Goal: Transaction & Acquisition: Purchase product/service

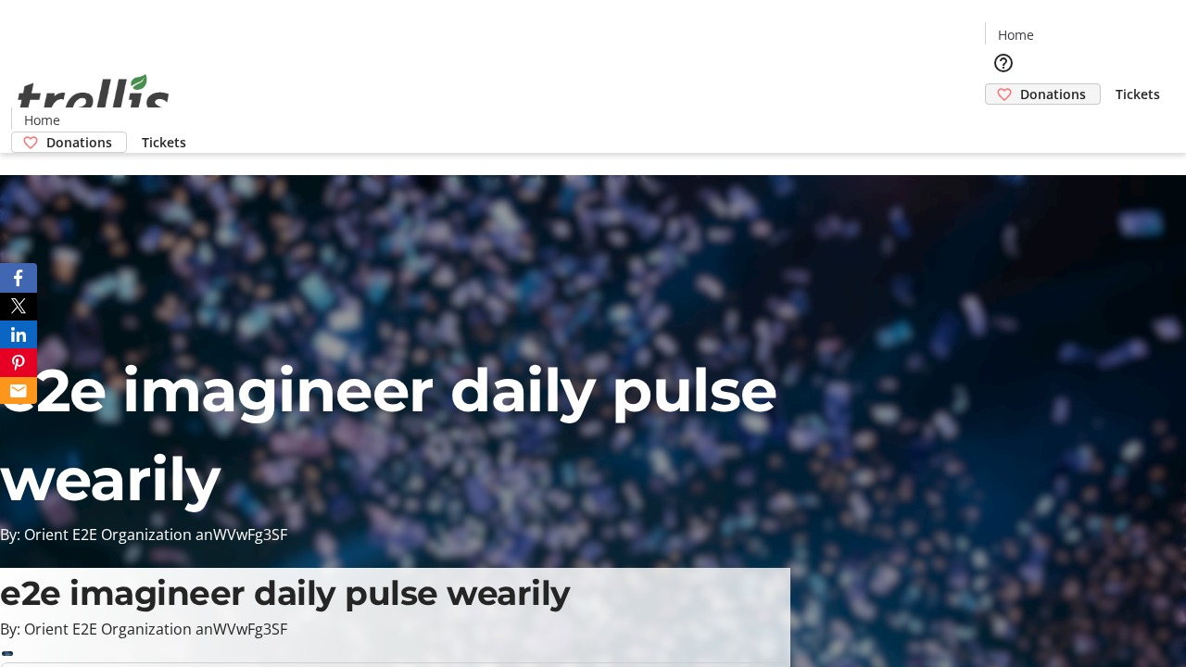
click at [1020, 84] on span "Donations" at bounding box center [1053, 93] width 66 height 19
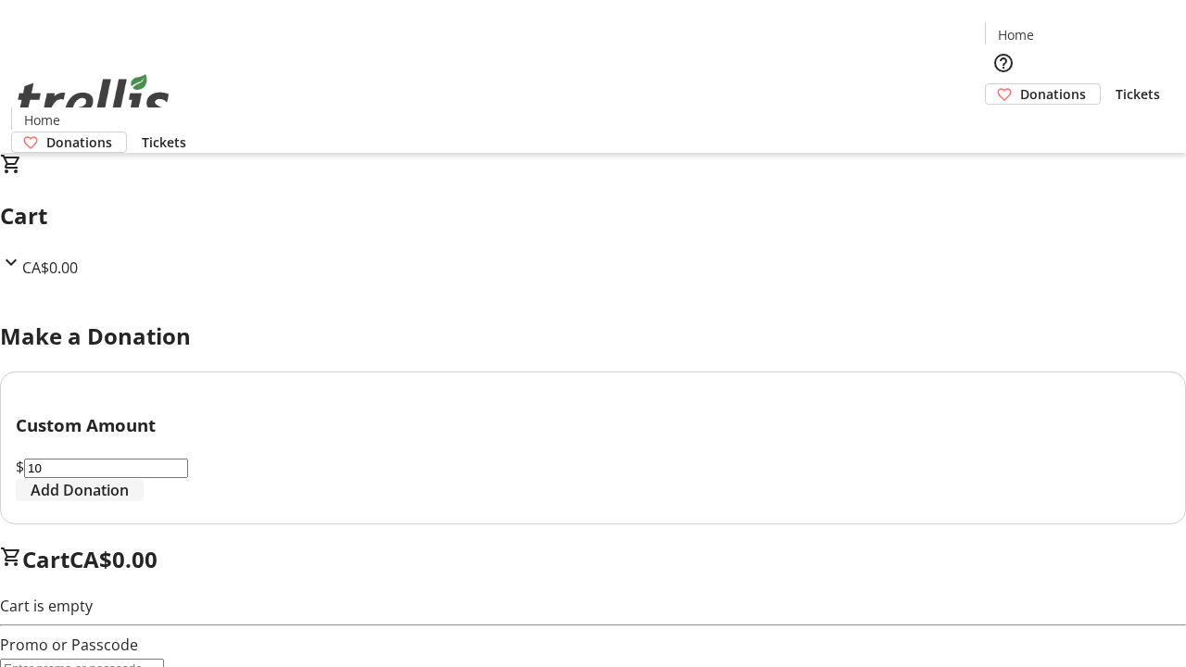
click at [129, 501] on span "Add Donation" at bounding box center [80, 490] width 98 height 22
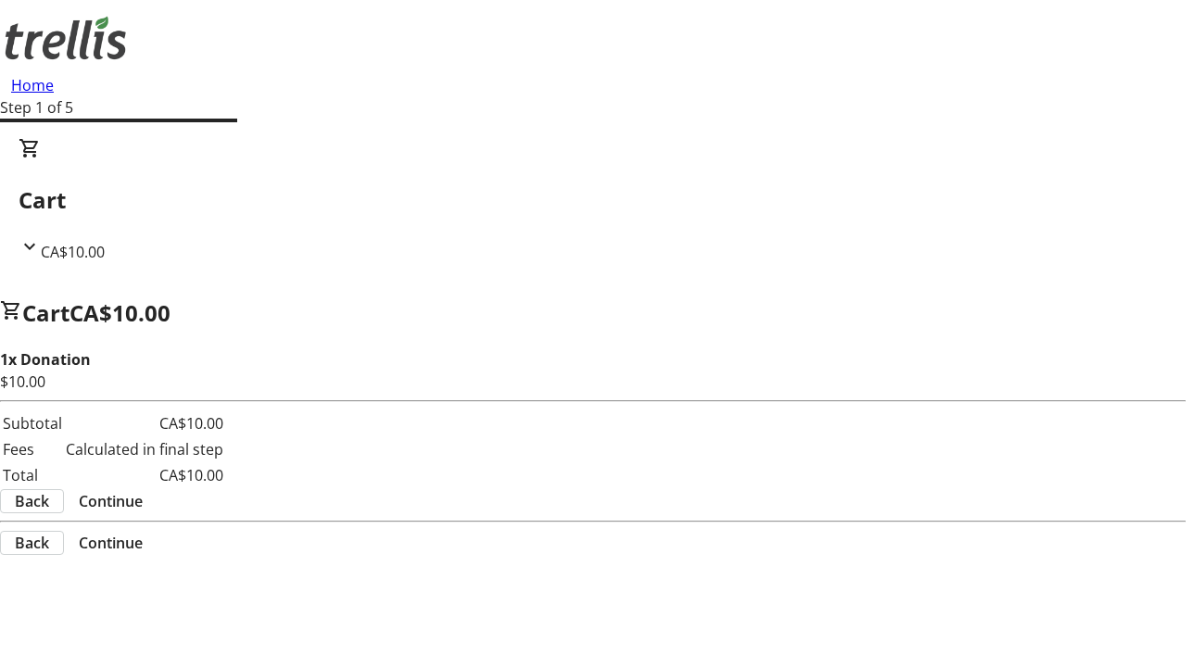
select select "CA"
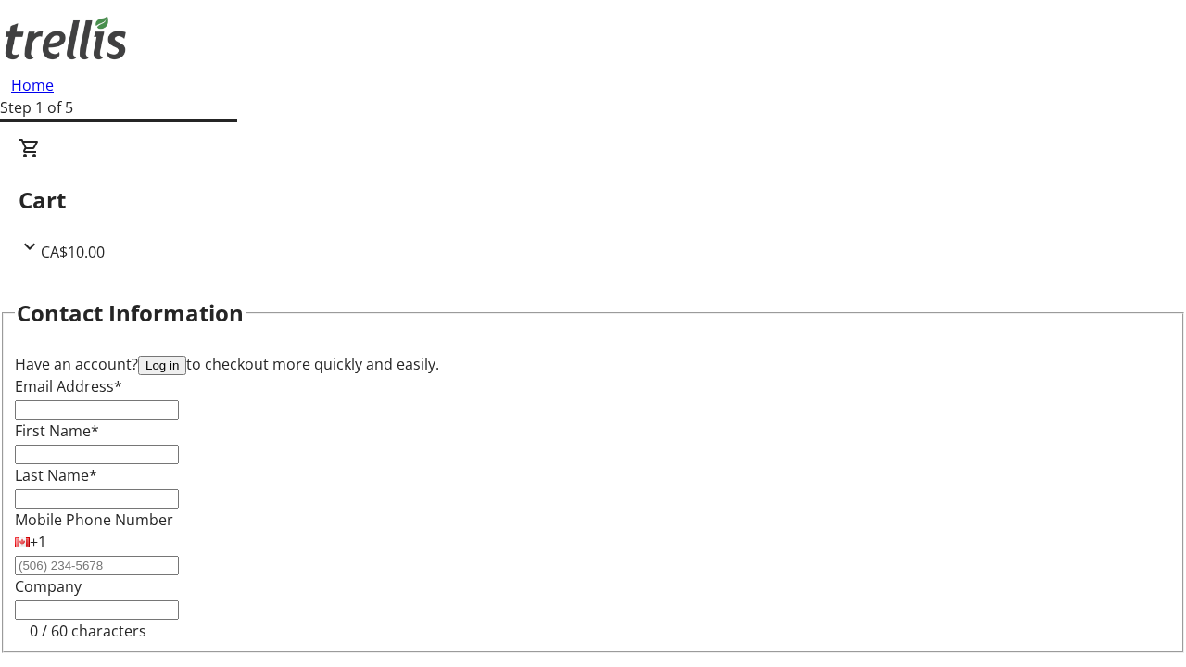
click at [186, 356] on button "Log in" at bounding box center [162, 365] width 48 height 19
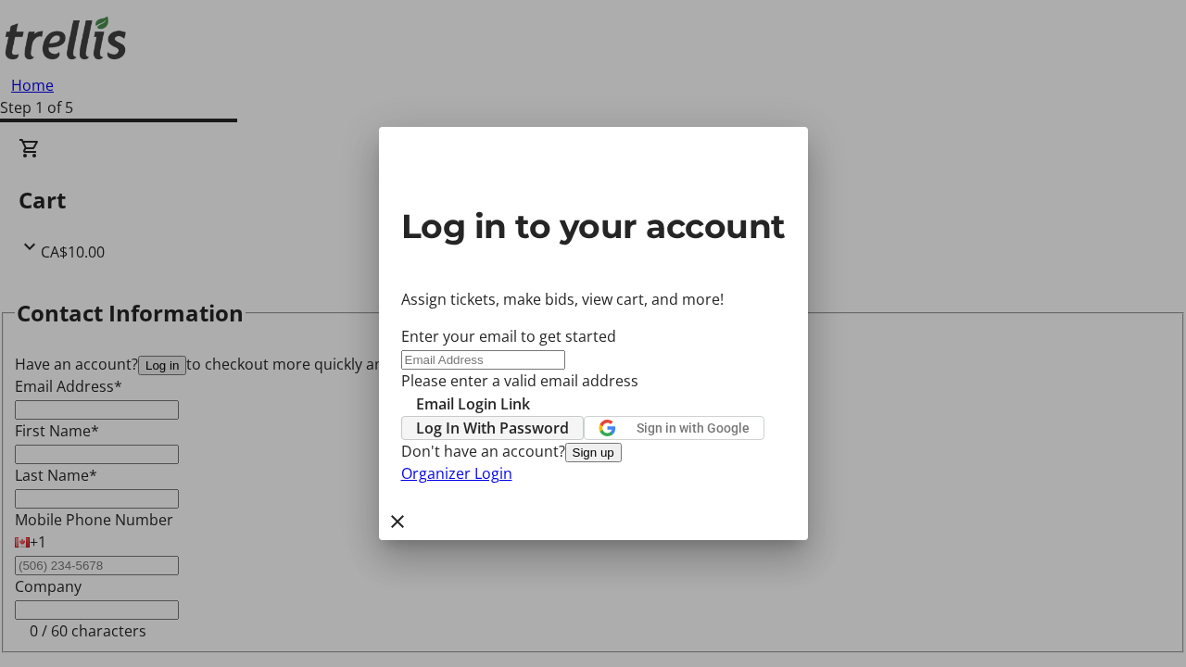
click at [569, 417] on span "Log In With Password" at bounding box center [492, 428] width 153 height 22
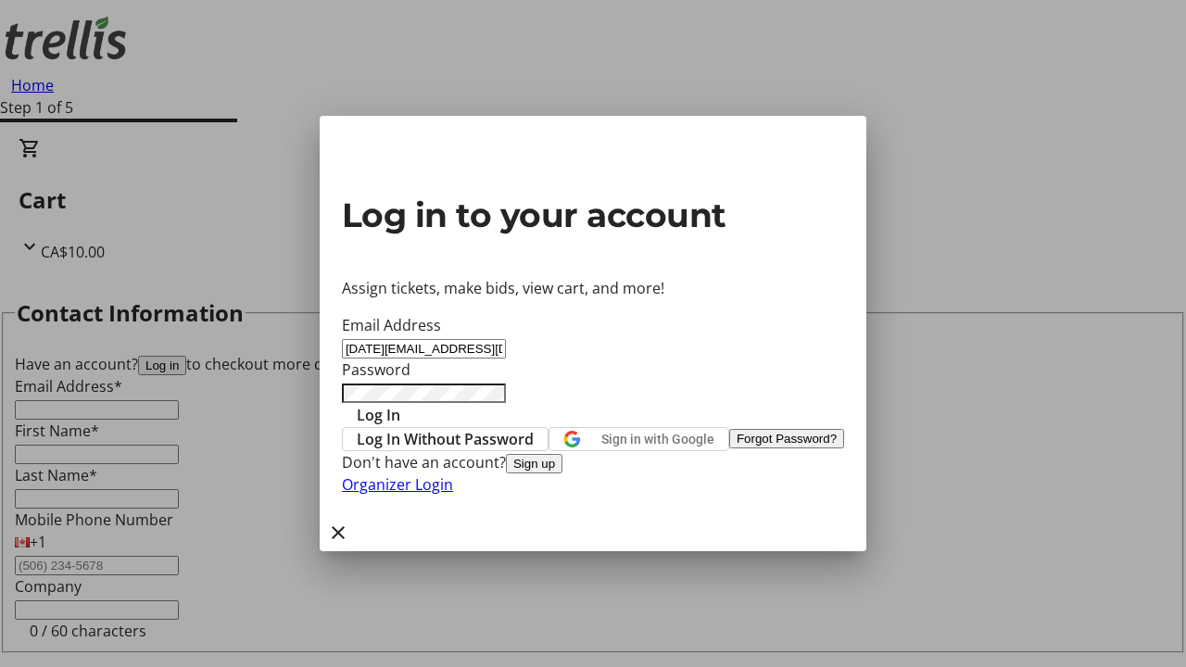
type input "[DATE][EMAIL_ADDRESS][DOMAIN_NAME]"
